Goal: Transaction & Acquisition: Obtain resource

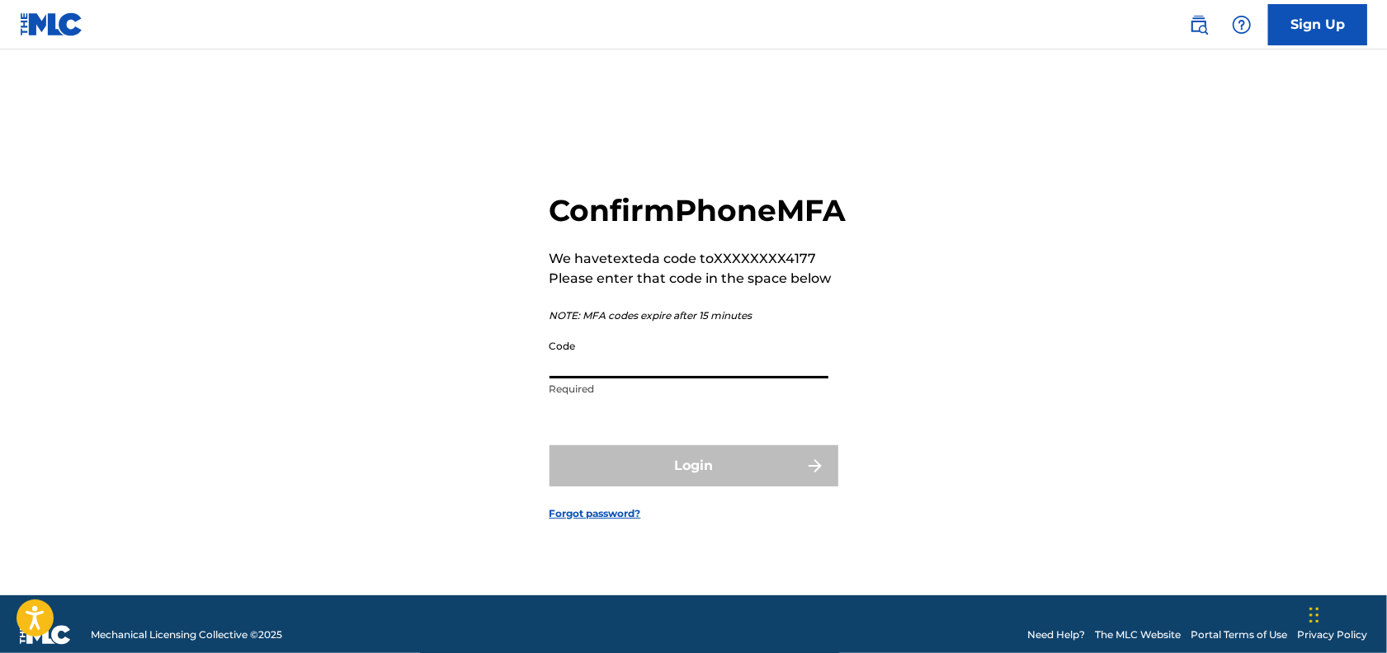
click at [751, 363] on input "Code" at bounding box center [688, 355] width 279 height 47
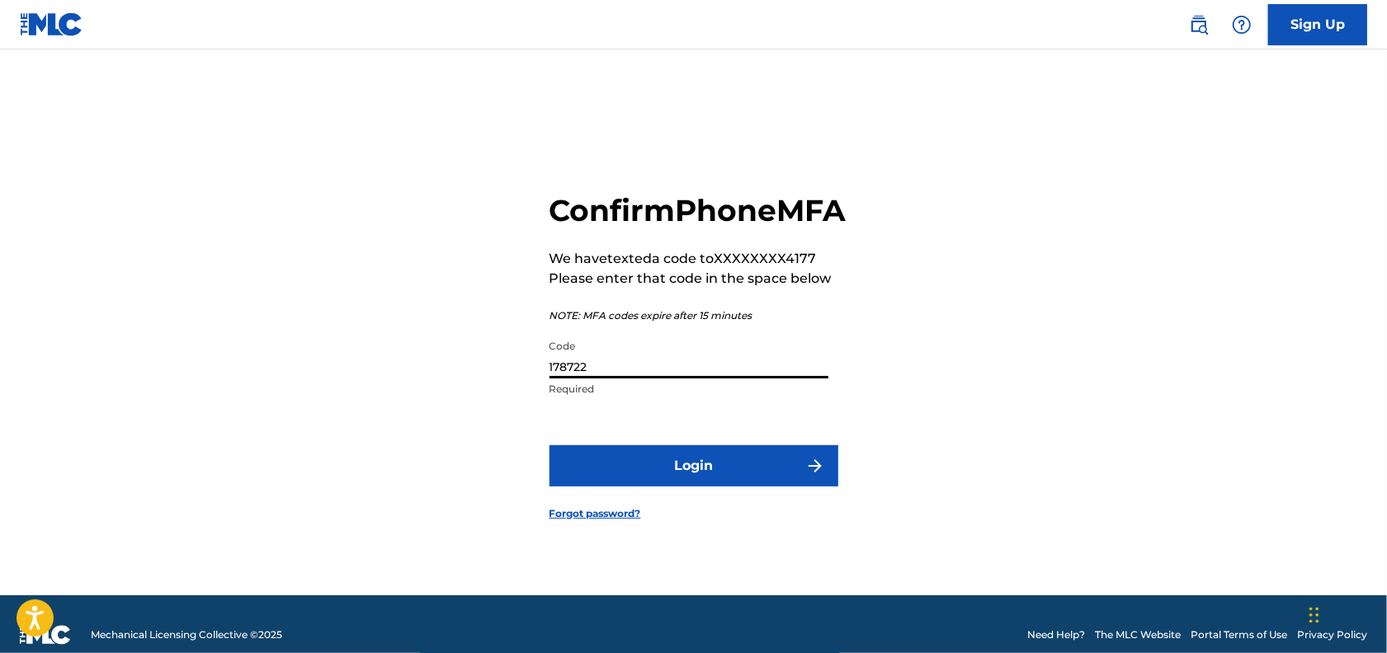
type input "178722"
click at [676, 487] on button "Login" at bounding box center [693, 465] width 289 height 41
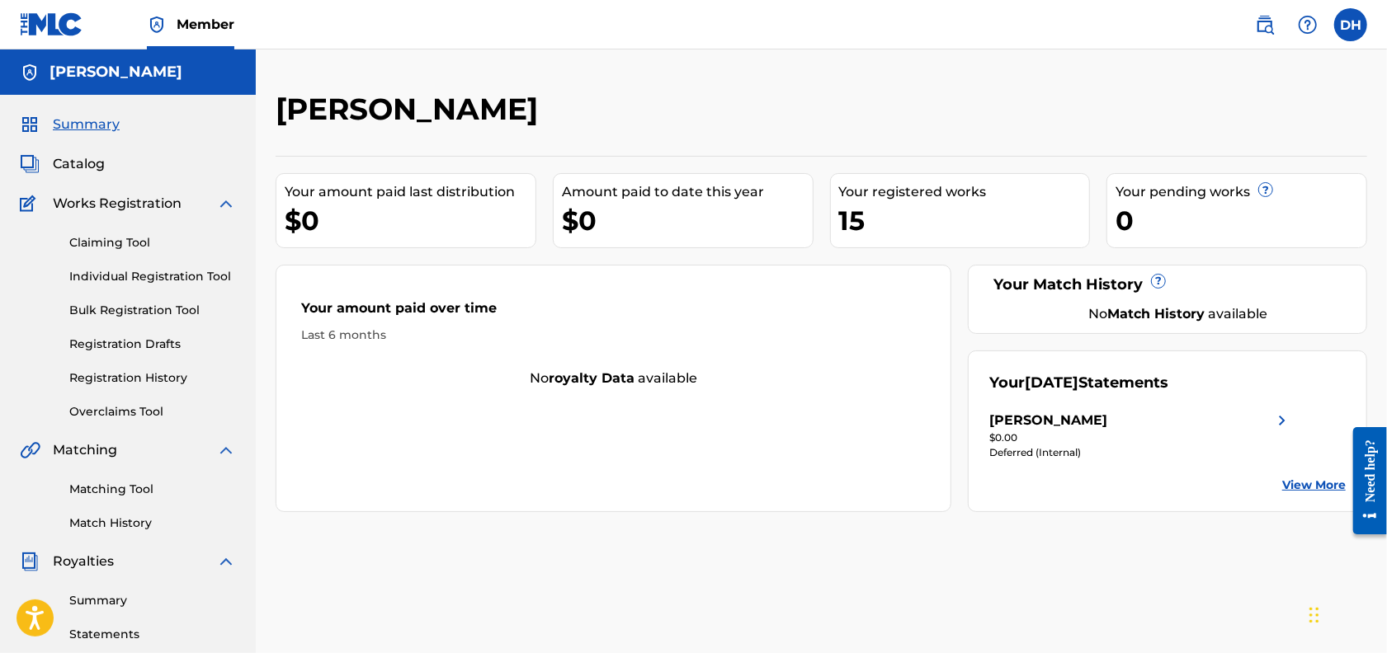
click at [1290, 494] on link "View More" at bounding box center [1314, 485] width 64 height 17
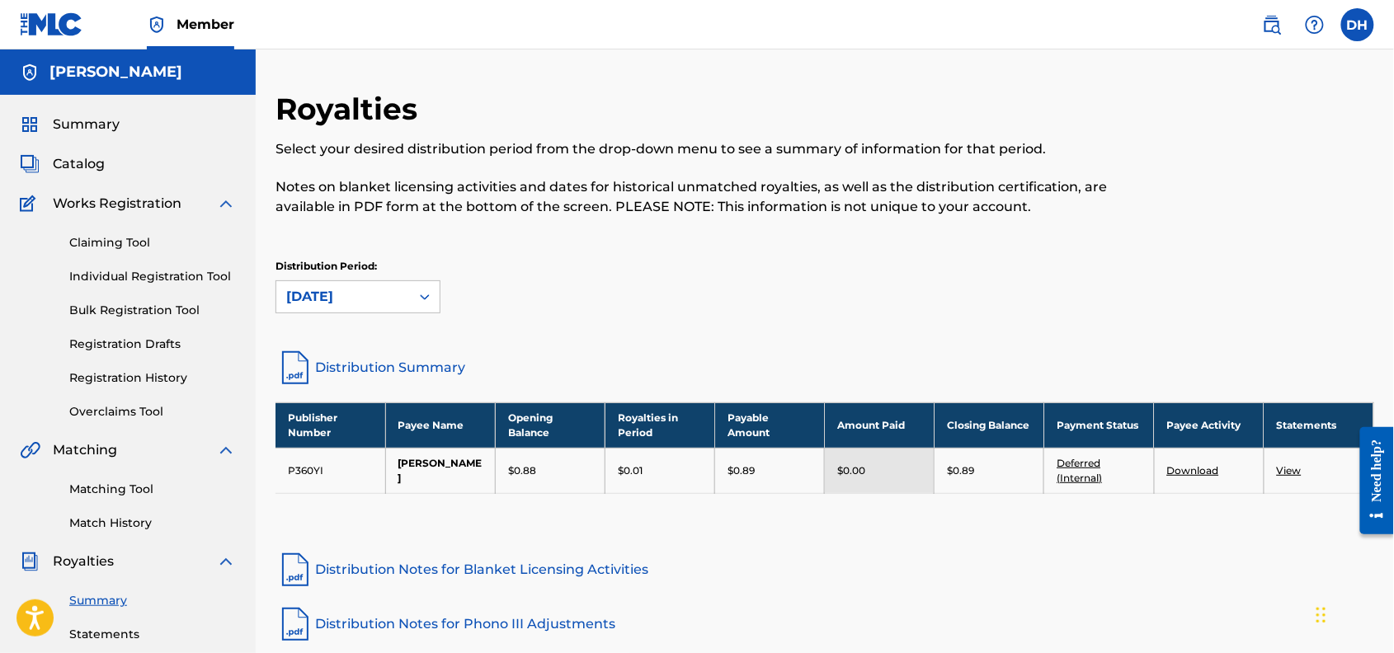
click at [1290, 477] on link "View" at bounding box center [1289, 470] width 25 height 12
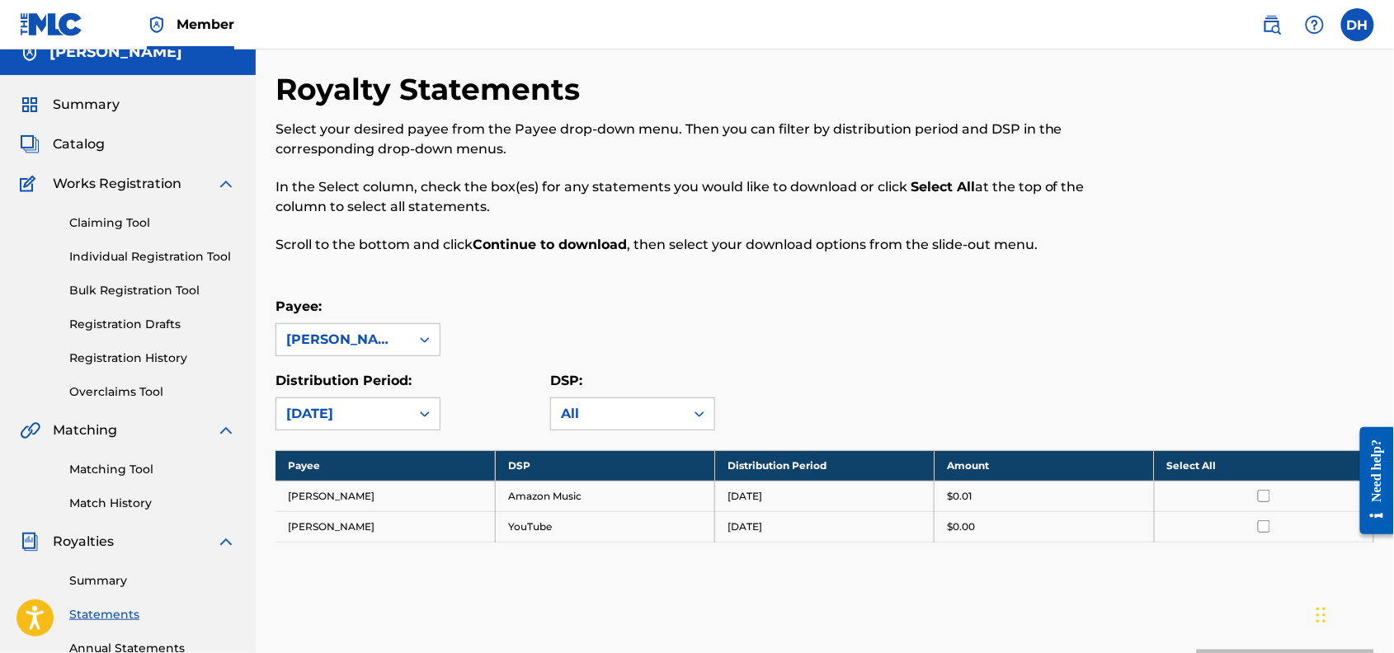
scroll to position [16, 0]
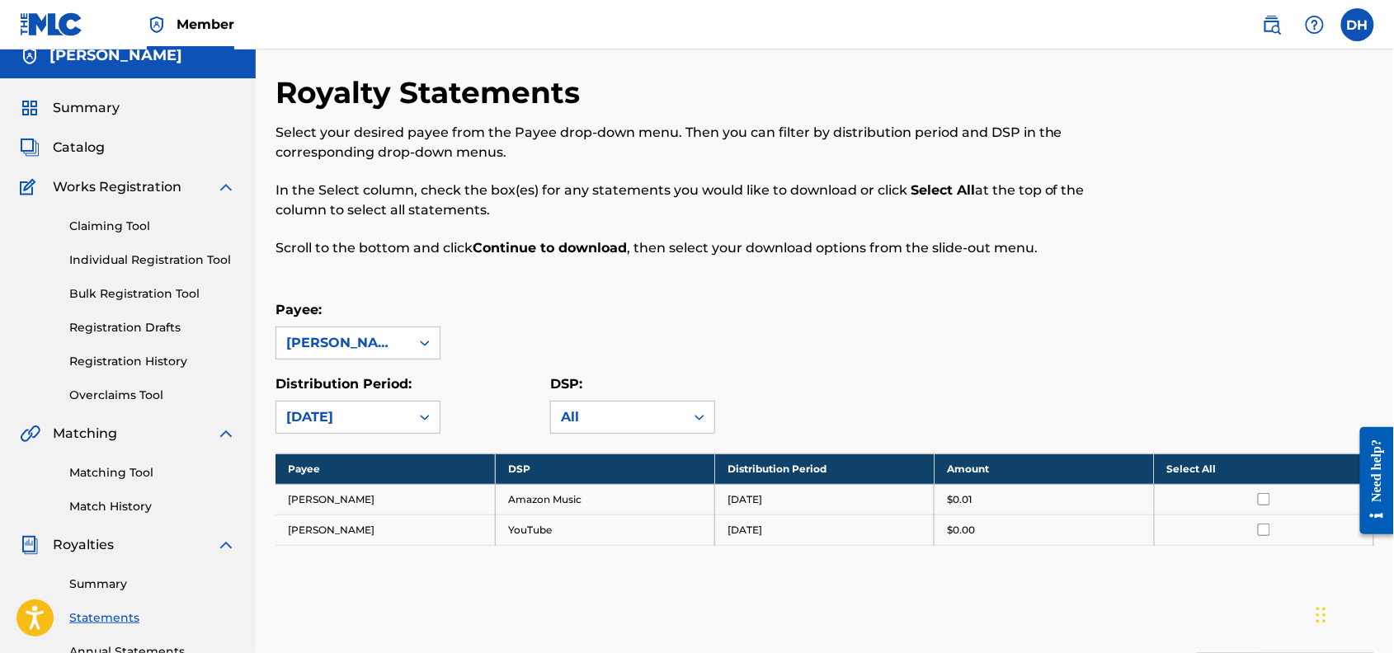
click at [112, 118] on span "Summary" at bounding box center [86, 108] width 67 height 20
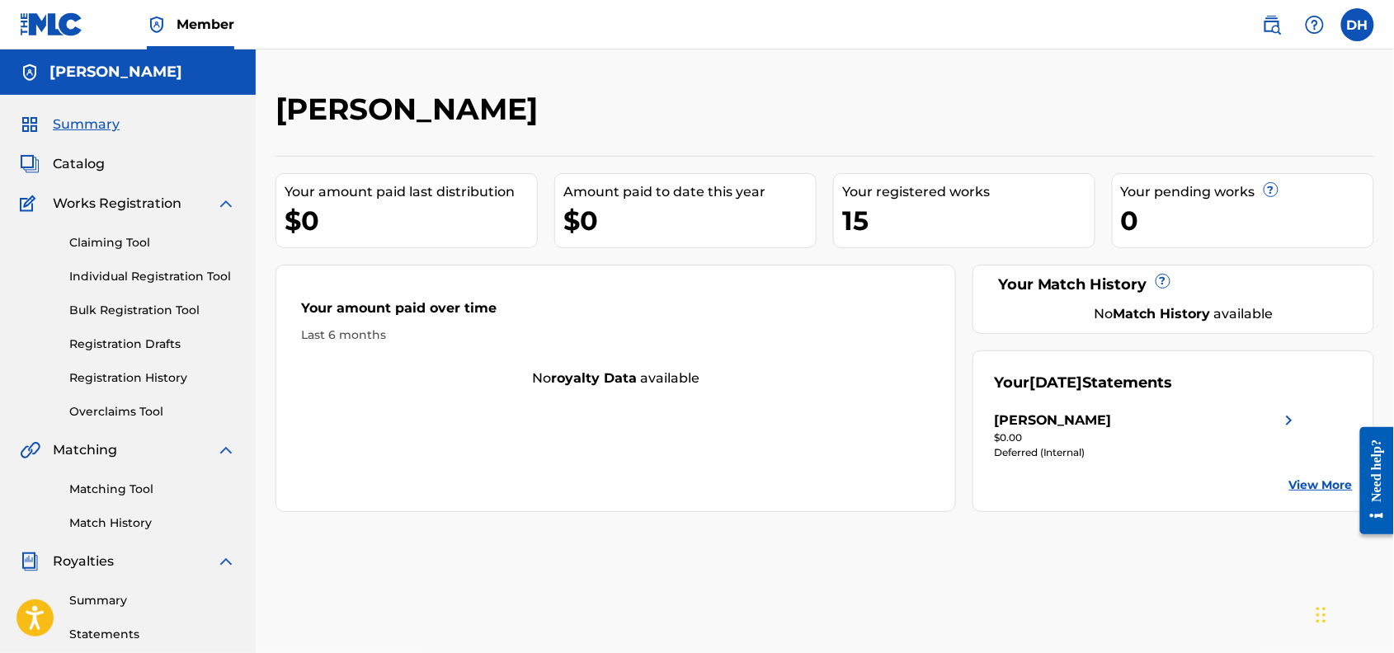
click at [97, 174] on span "Catalog" at bounding box center [79, 164] width 52 height 20
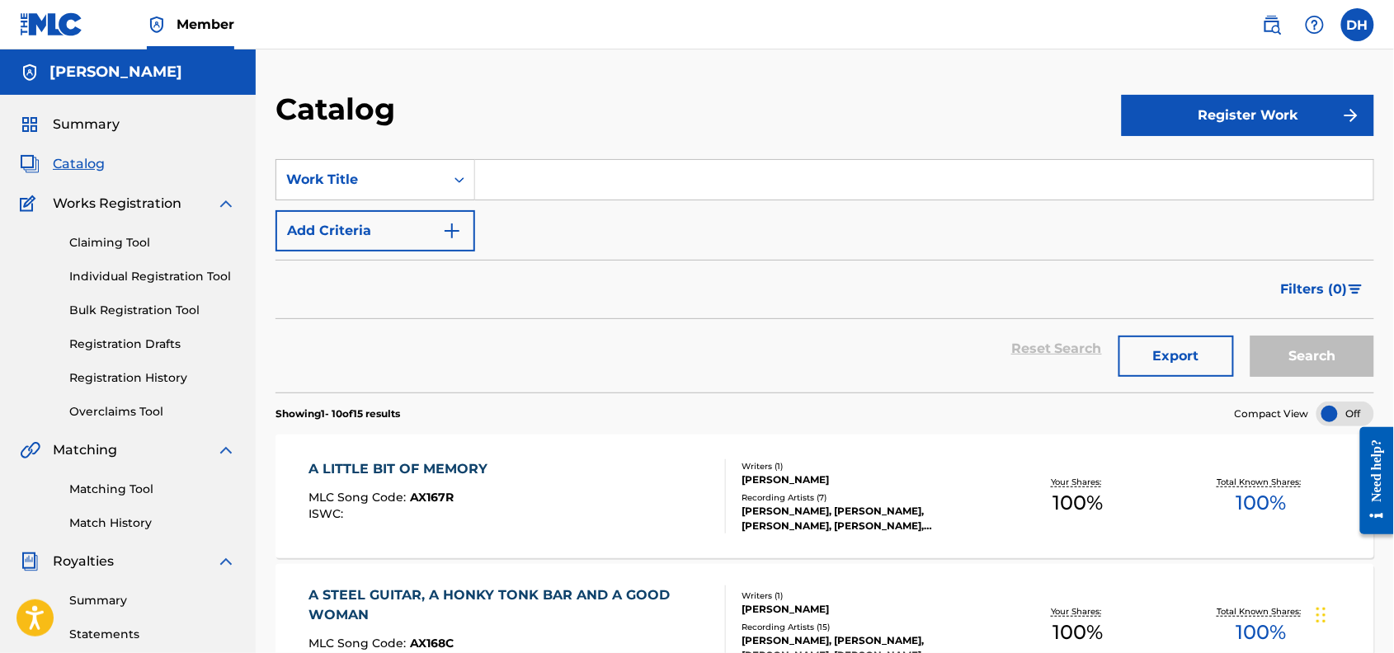
click at [120, 134] on span "Summary" at bounding box center [86, 125] width 67 height 20
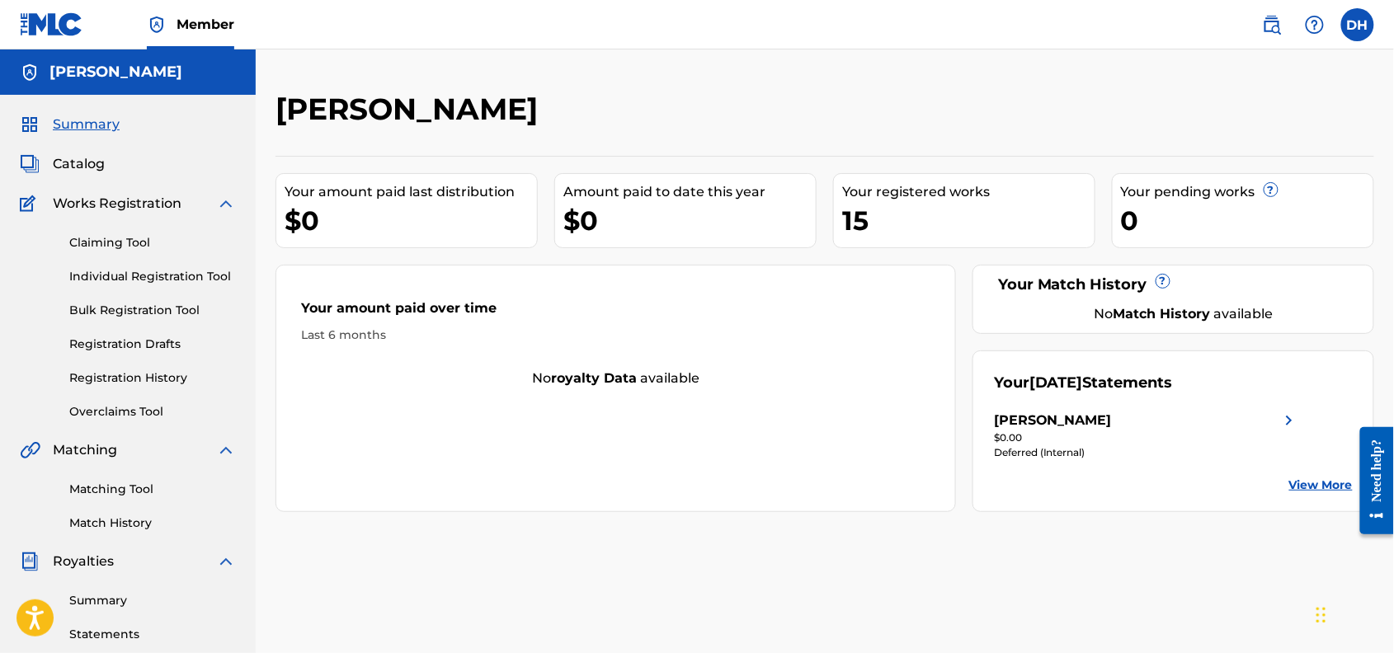
click at [1289, 431] on img at bounding box center [1289, 421] width 20 height 20
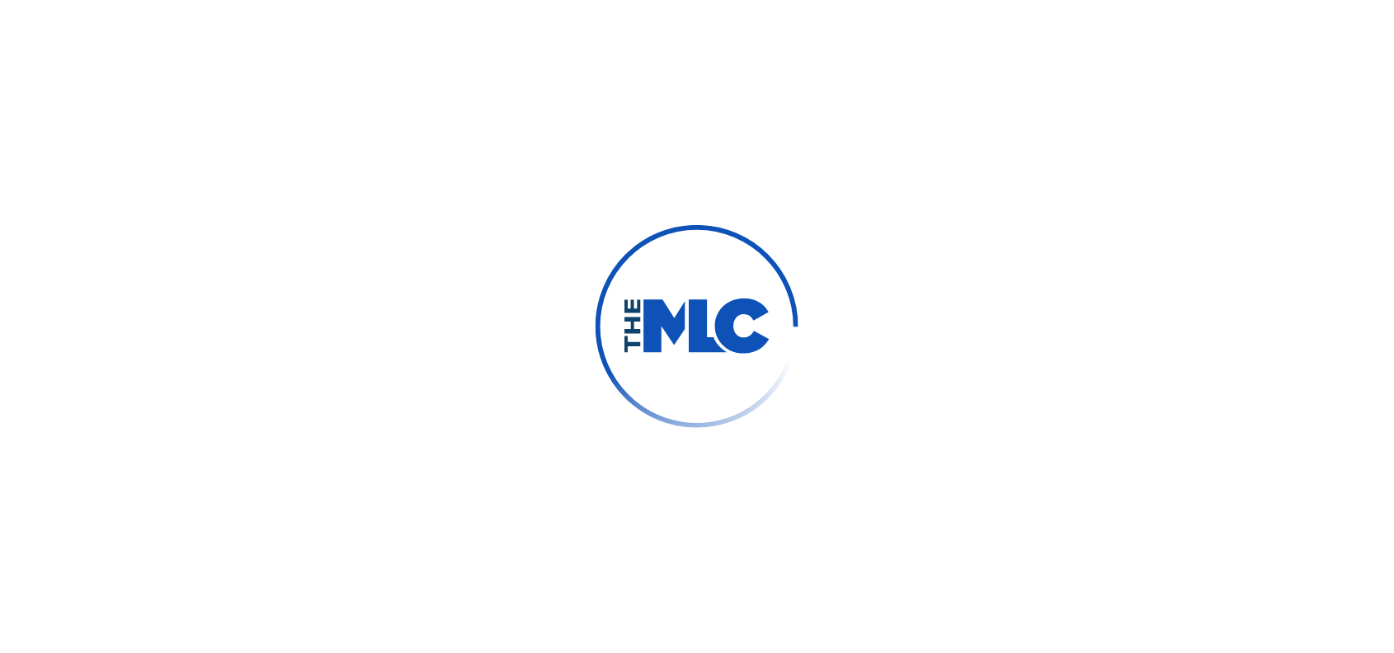
click at [1289, 467] on div at bounding box center [697, 326] width 1394 height 653
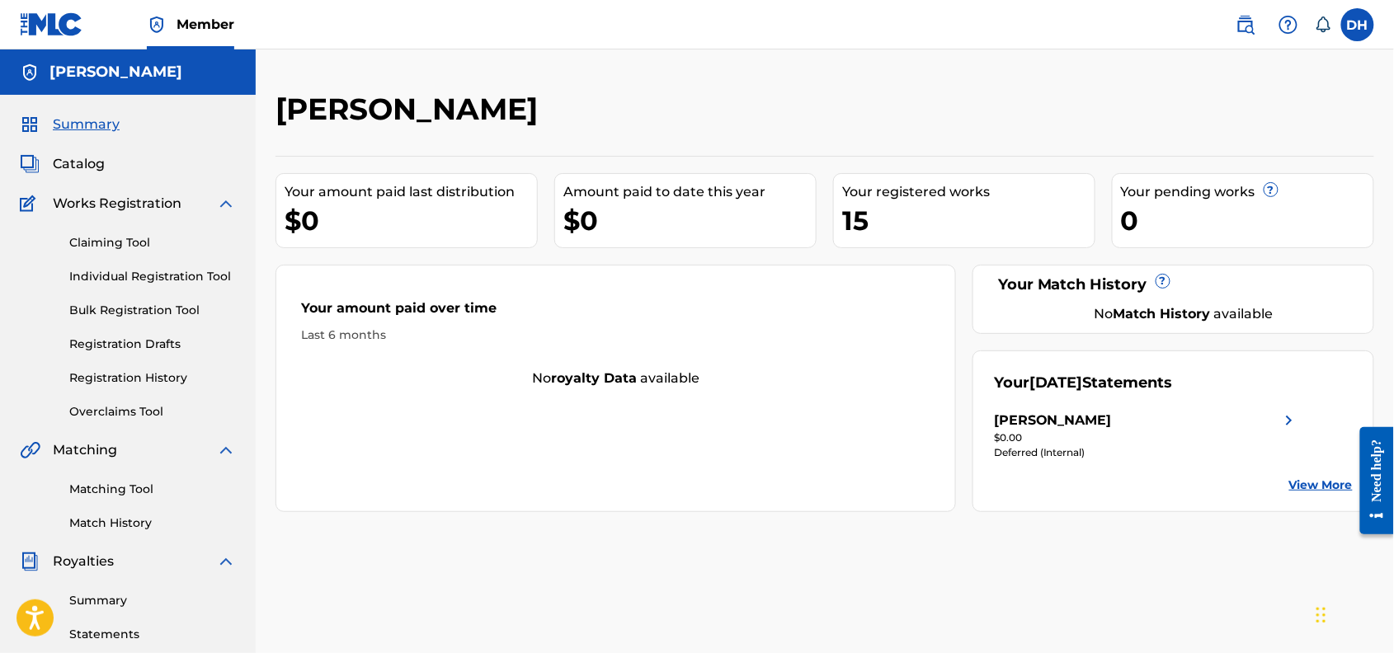
click at [1322, 494] on link "View More" at bounding box center [1321, 485] width 64 height 17
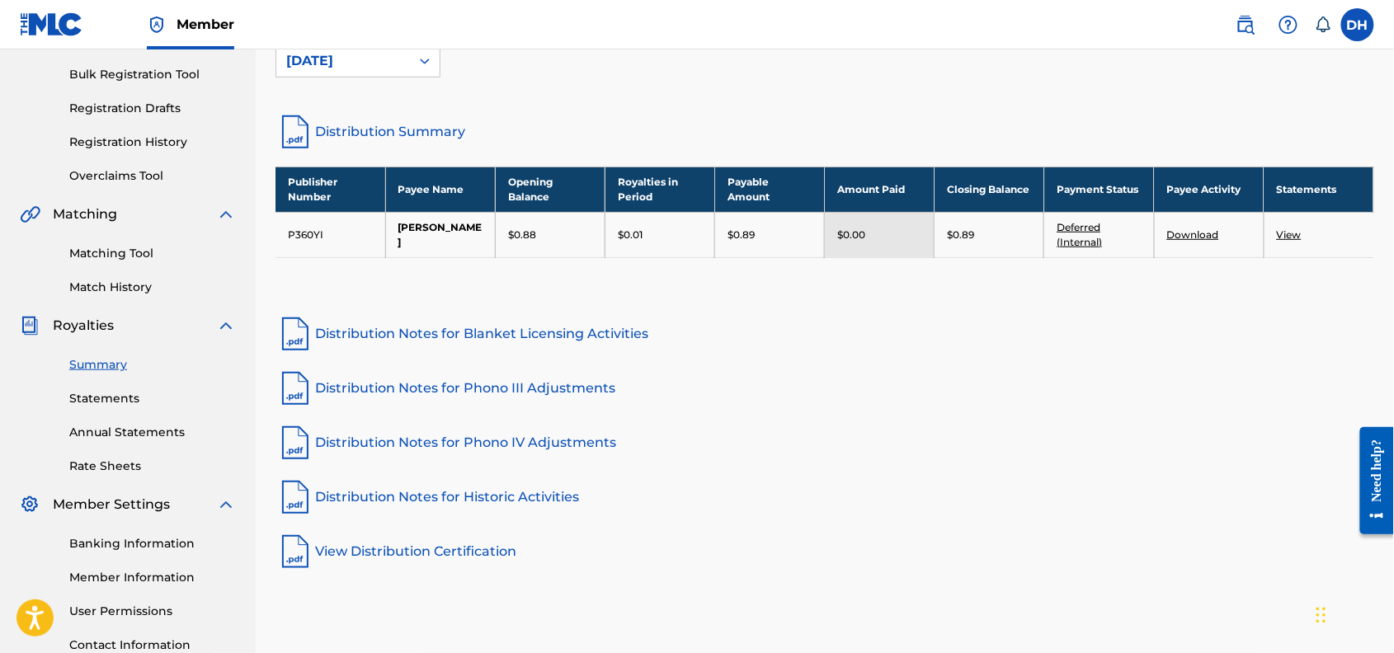
scroll to position [233, 0]
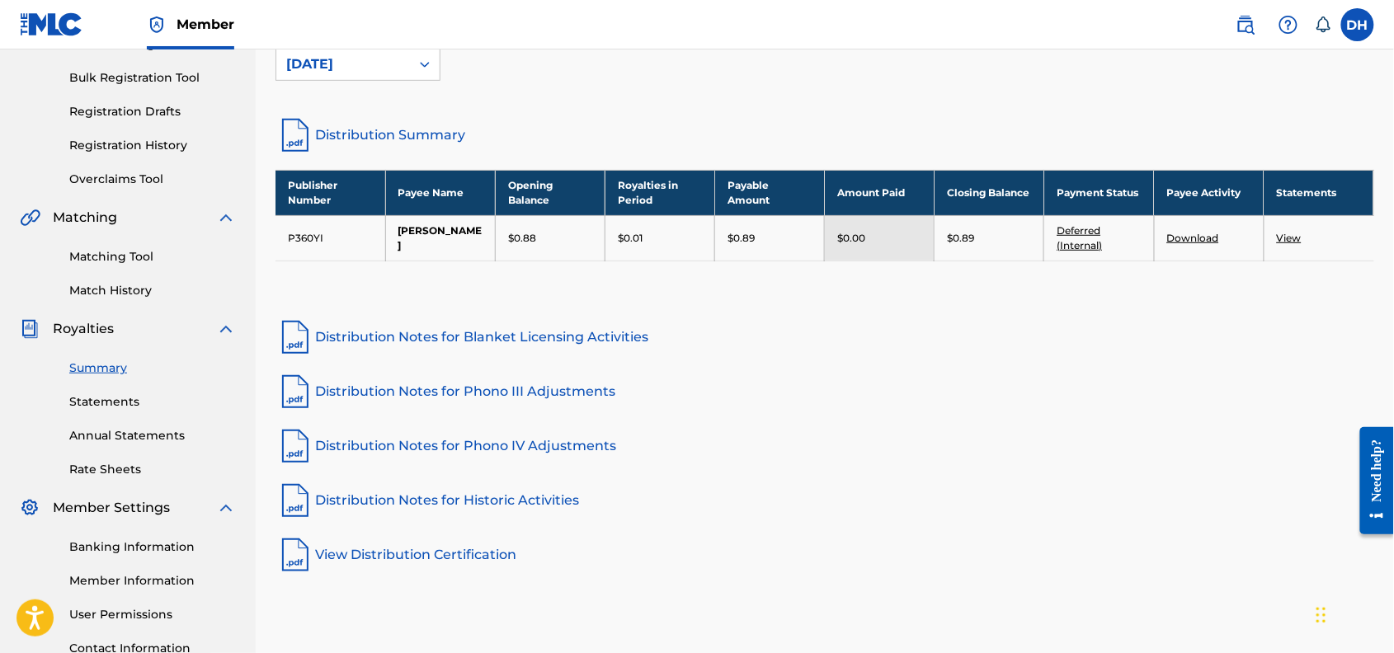
click at [1192, 244] on link "Download" at bounding box center [1193, 238] width 52 height 12
click at [1285, 244] on link "View" at bounding box center [1289, 238] width 25 height 12
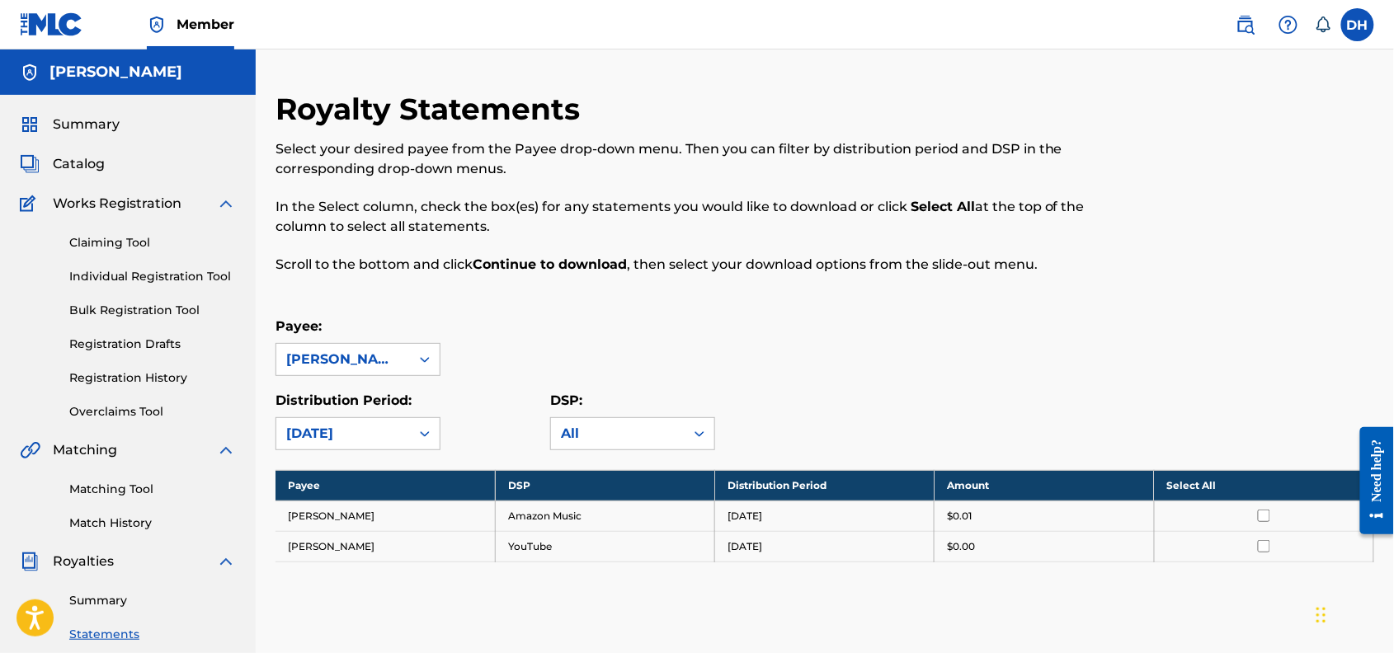
click at [1346, 21] on label at bounding box center [1357, 24] width 33 height 33
click at [1358, 25] on input "DH [PERSON_NAME] [EMAIL_ADDRESS][DOMAIN_NAME] Notification Preferences Profile …" at bounding box center [1358, 25] width 0 height 0
click at [1179, 241] on p "Log out" at bounding box center [1198, 233] width 39 height 15
click at [1358, 25] on input "DH [PERSON_NAME] [EMAIL_ADDRESS][DOMAIN_NAME] Notification Preferences Profile …" at bounding box center [1358, 25] width 0 height 0
